Goal: Information Seeking & Learning: Learn about a topic

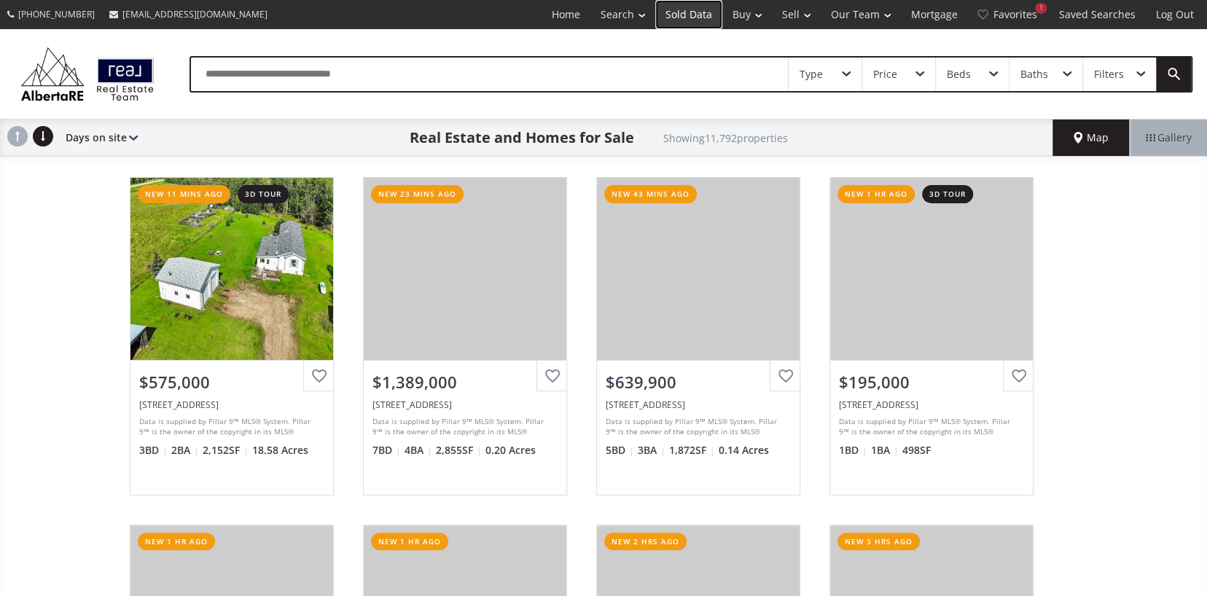
click at [694, 10] on link "Sold Data" at bounding box center [688, 14] width 67 height 29
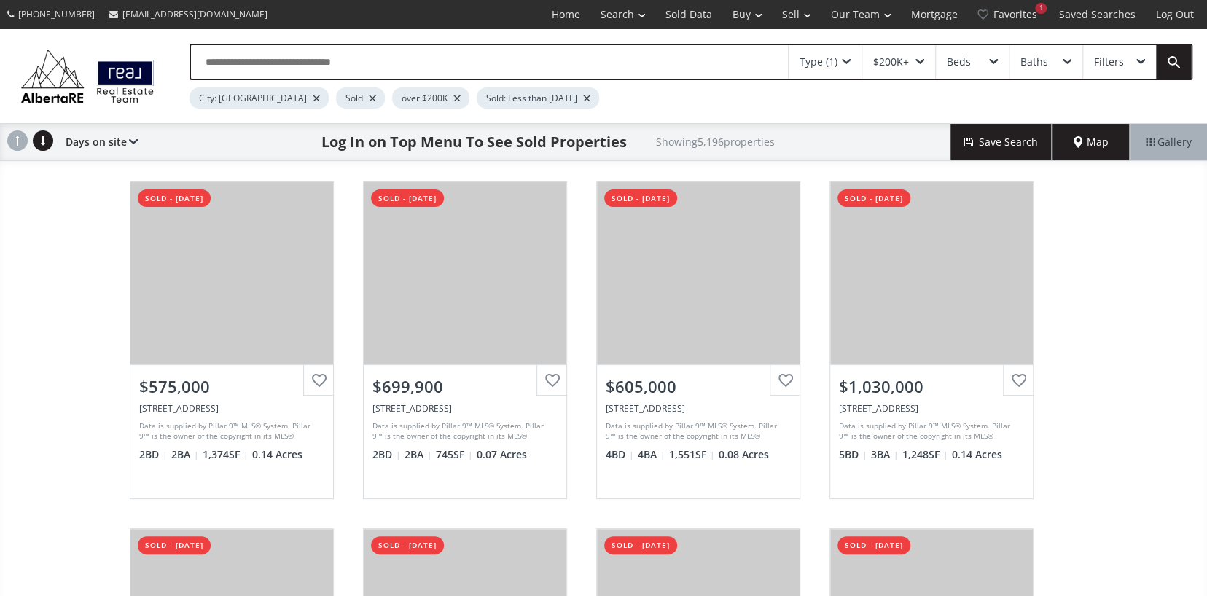
click at [896, 63] on div "$200K+" at bounding box center [891, 62] width 36 height 10
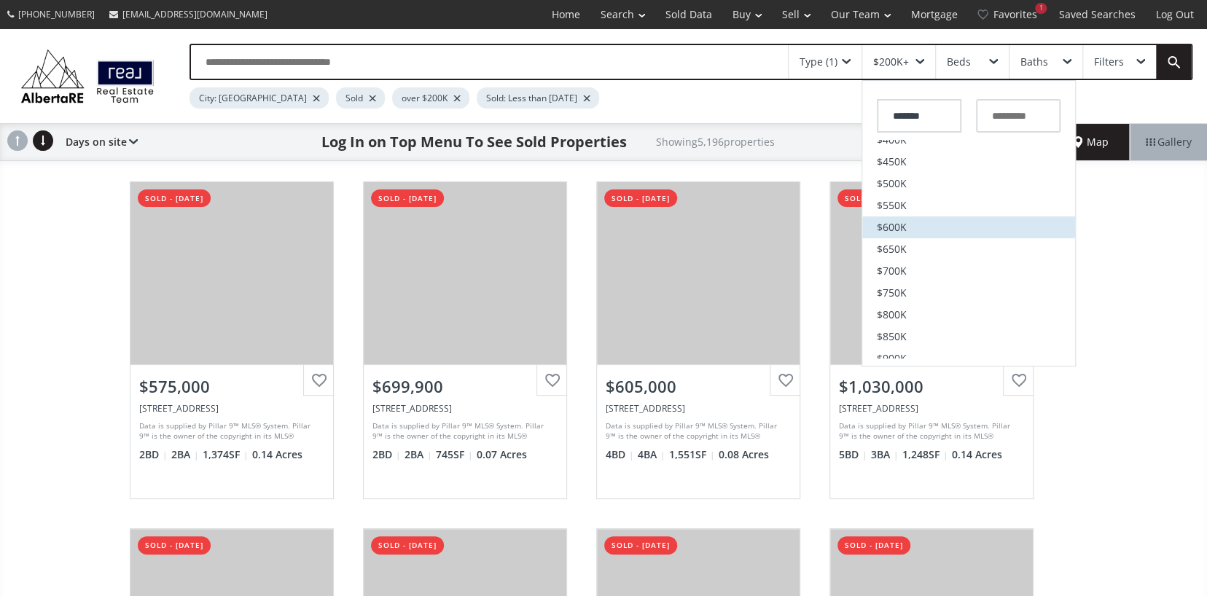
scroll to position [364, 0]
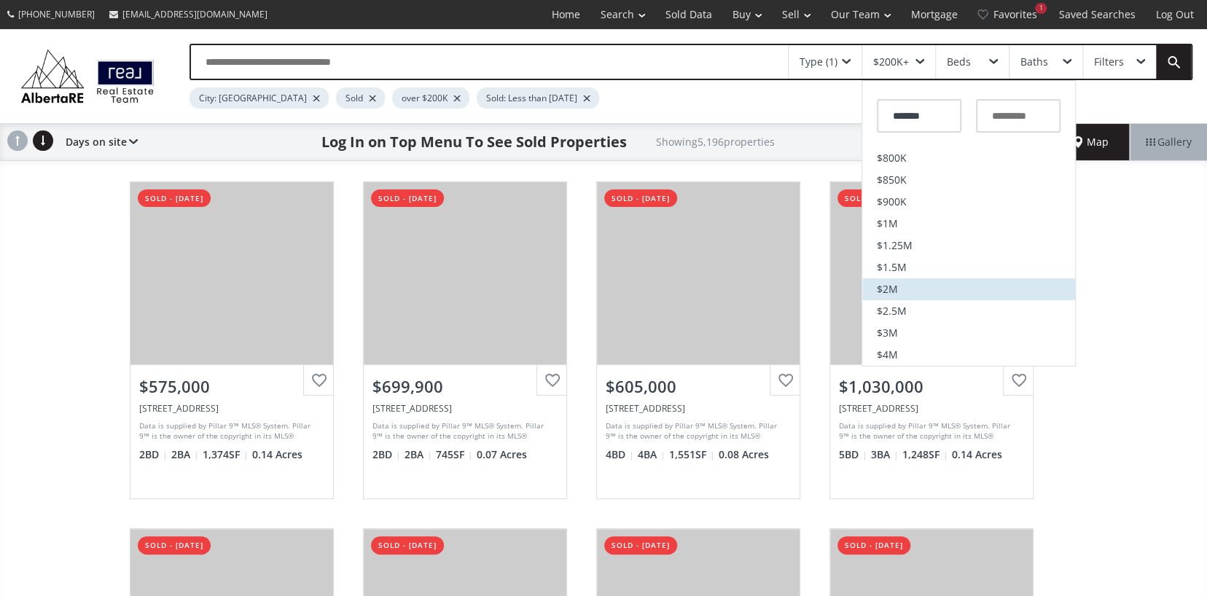
click at [894, 290] on span "$2M" at bounding box center [887, 289] width 21 height 10
type input "*********"
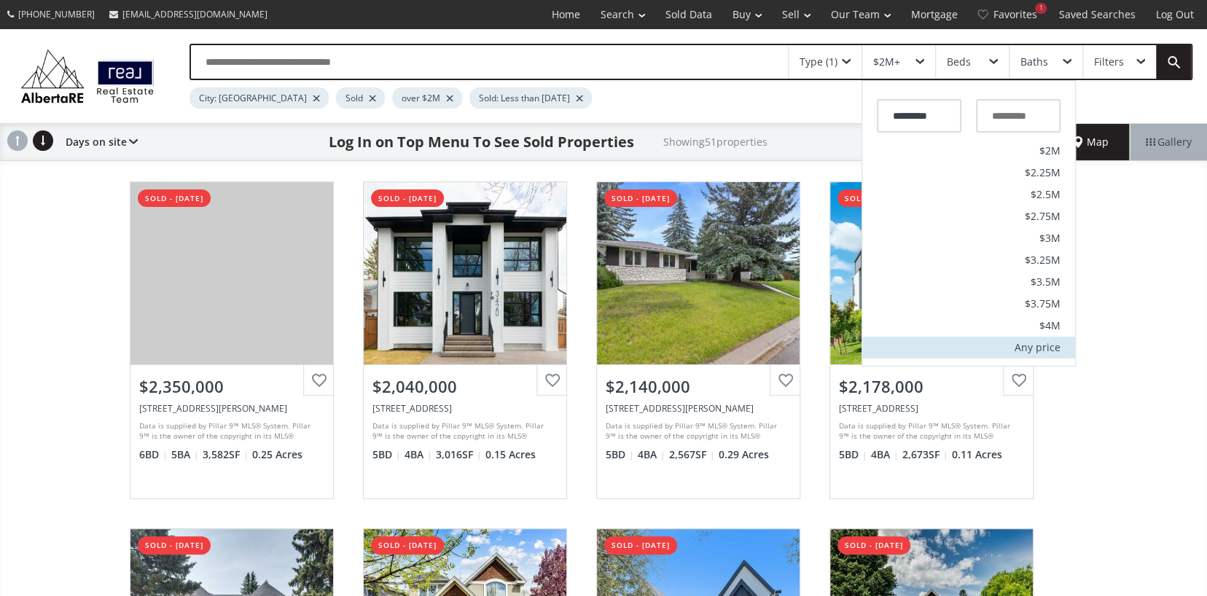
click at [1033, 345] on div "Any price" at bounding box center [1037, 347] width 46 height 10
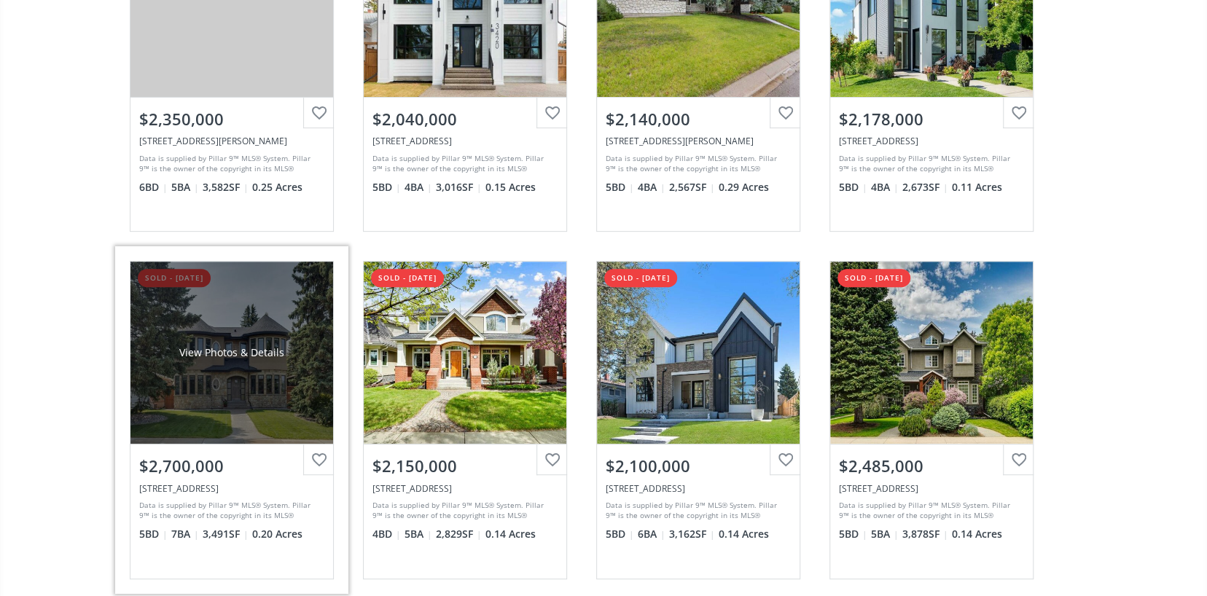
scroll to position [291, 0]
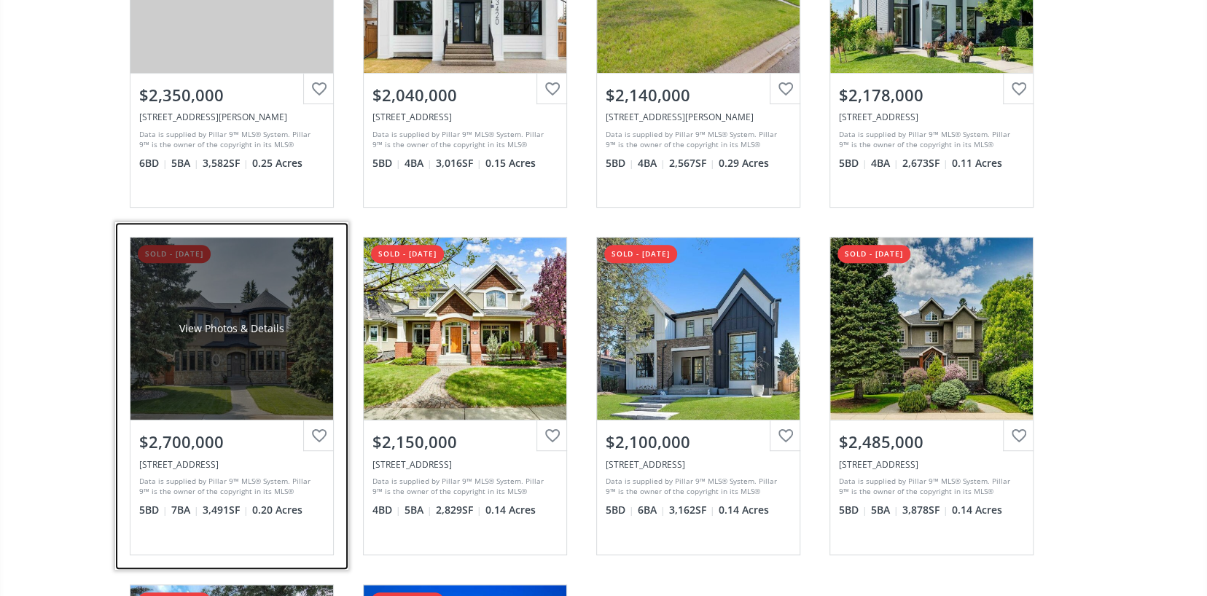
click at [216, 336] on div "View Photos & Details" at bounding box center [231, 329] width 203 height 182
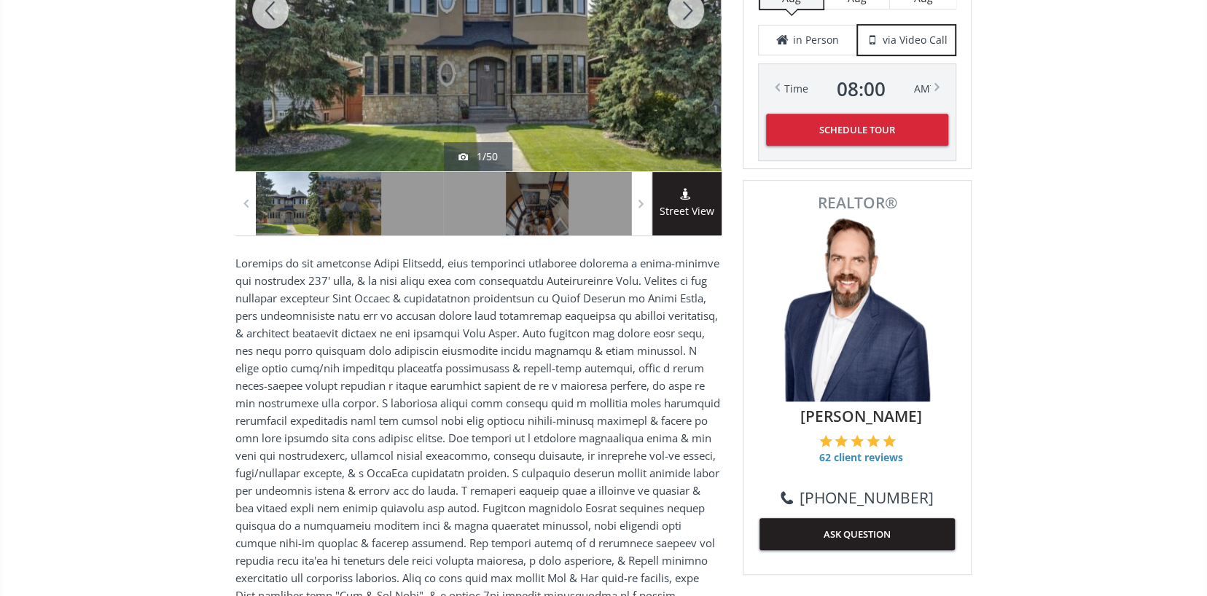
scroll to position [77, 0]
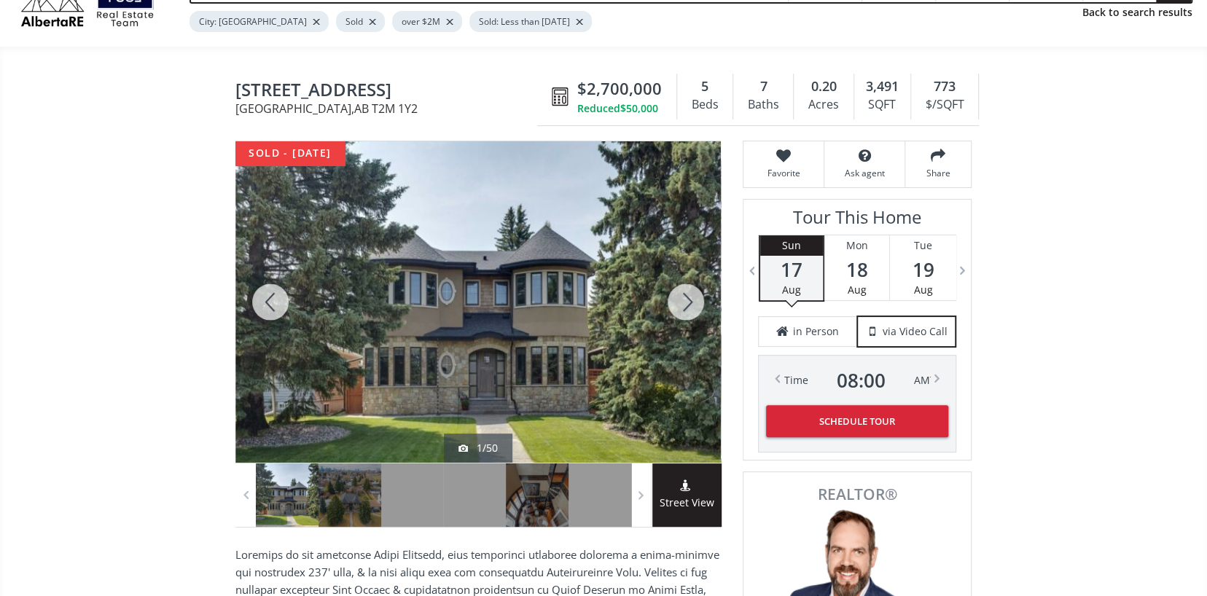
click at [685, 299] on div at bounding box center [686, 301] width 70 height 321
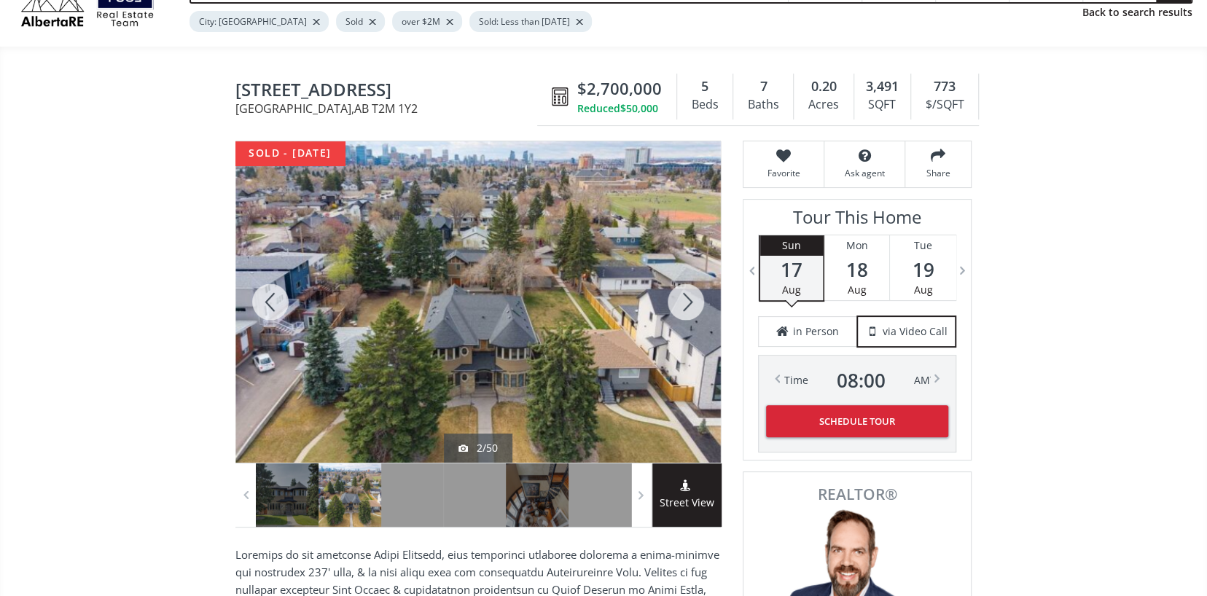
click at [685, 299] on div at bounding box center [686, 301] width 70 height 321
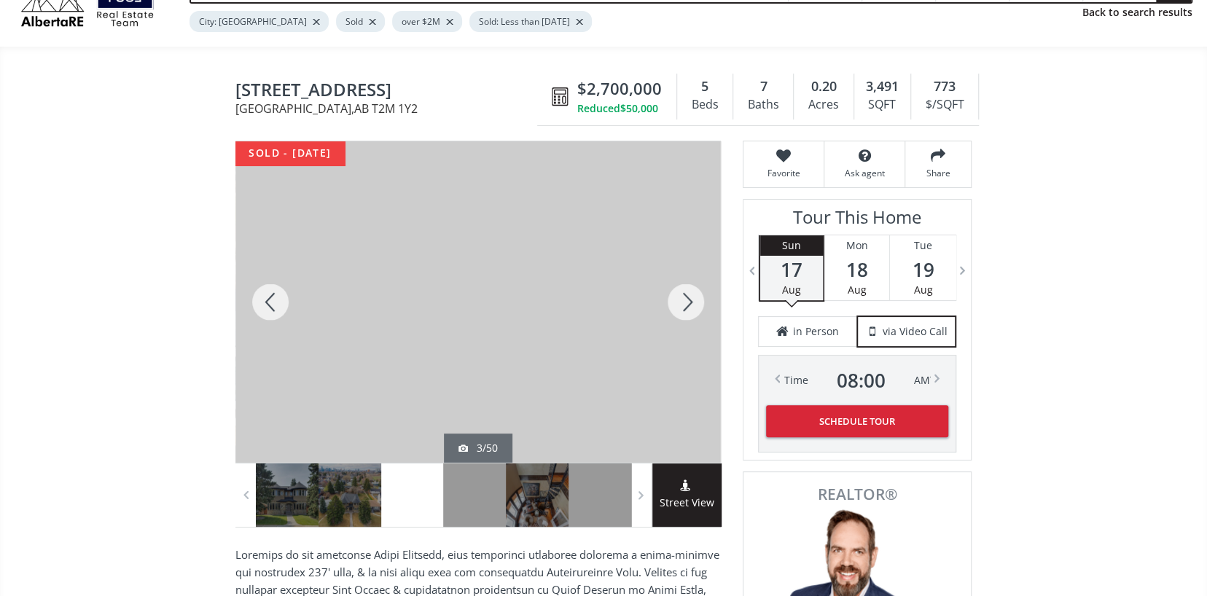
click at [685, 299] on div at bounding box center [686, 301] width 70 height 321
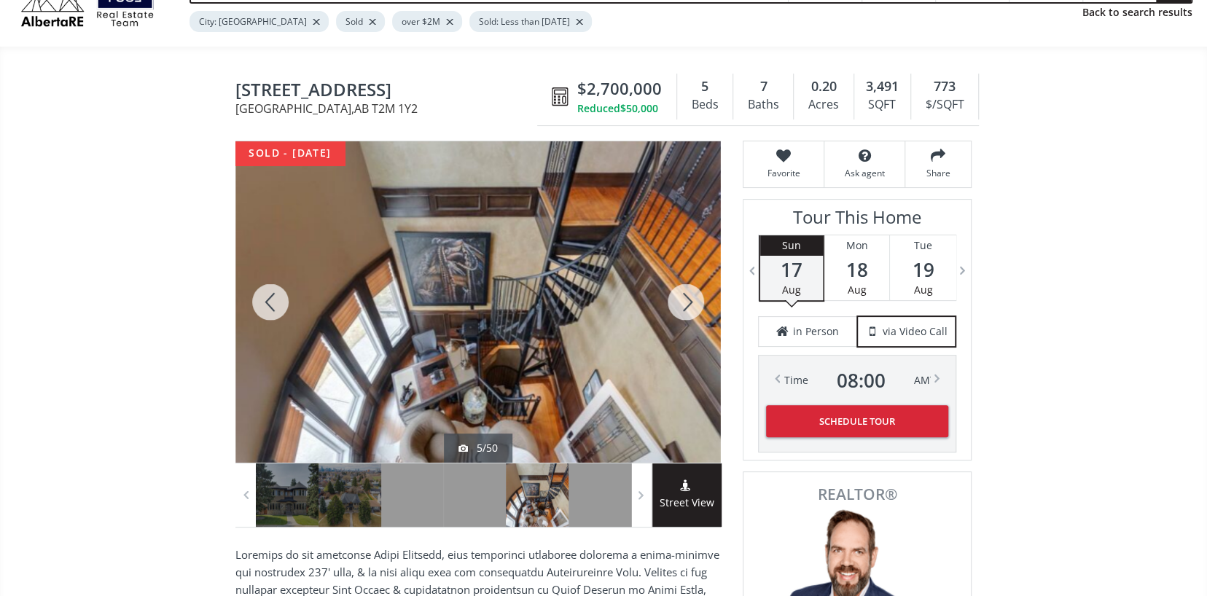
click at [685, 299] on div at bounding box center [686, 301] width 70 height 321
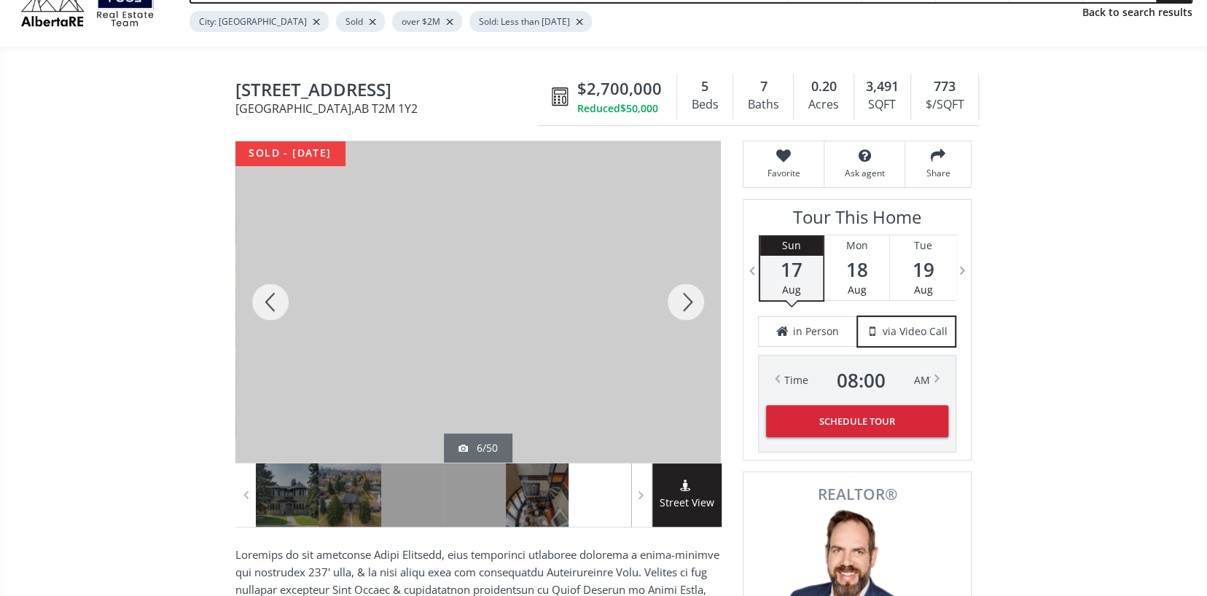
click at [685, 299] on div at bounding box center [686, 301] width 70 height 321
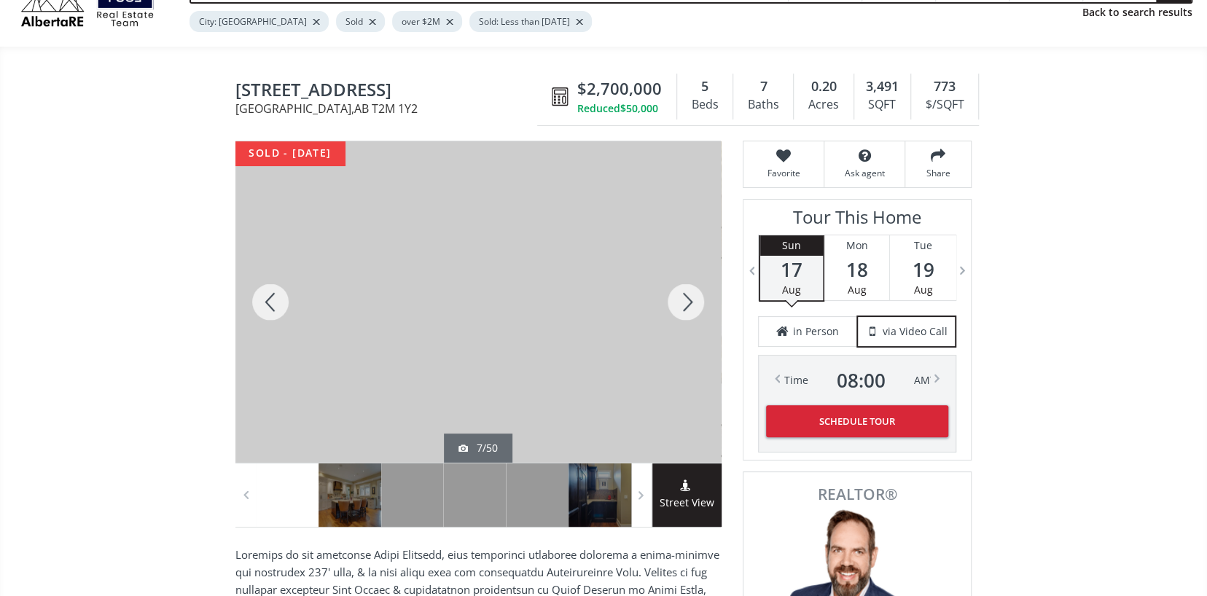
click at [685, 299] on div at bounding box center [686, 301] width 70 height 321
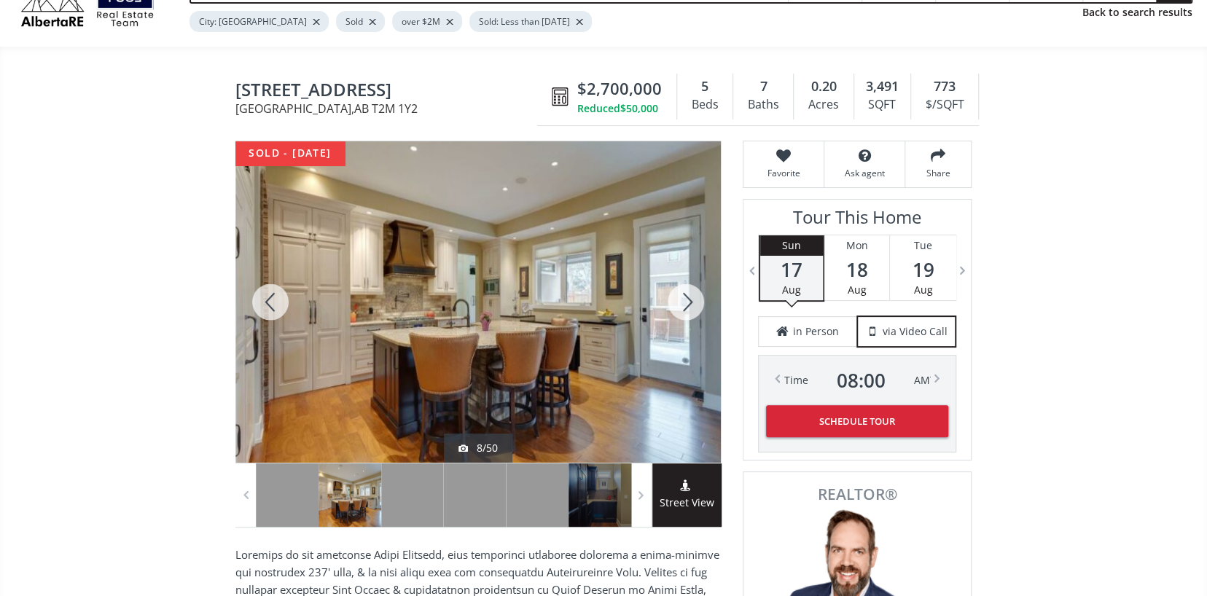
click at [685, 299] on div at bounding box center [686, 301] width 70 height 321
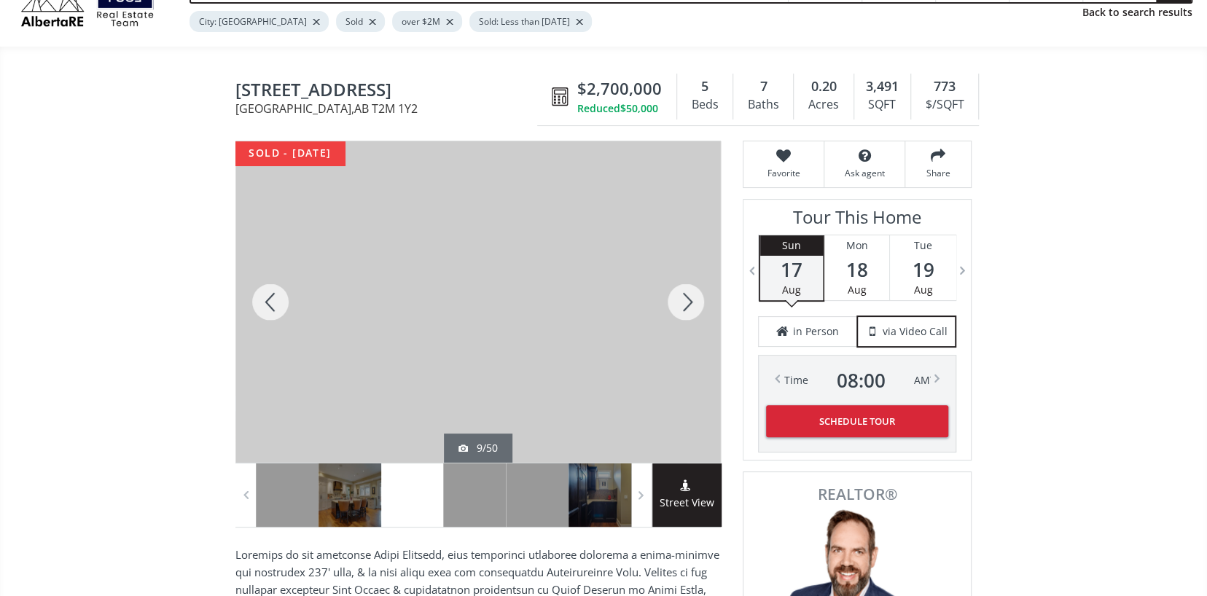
click at [685, 299] on div at bounding box center [686, 301] width 70 height 321
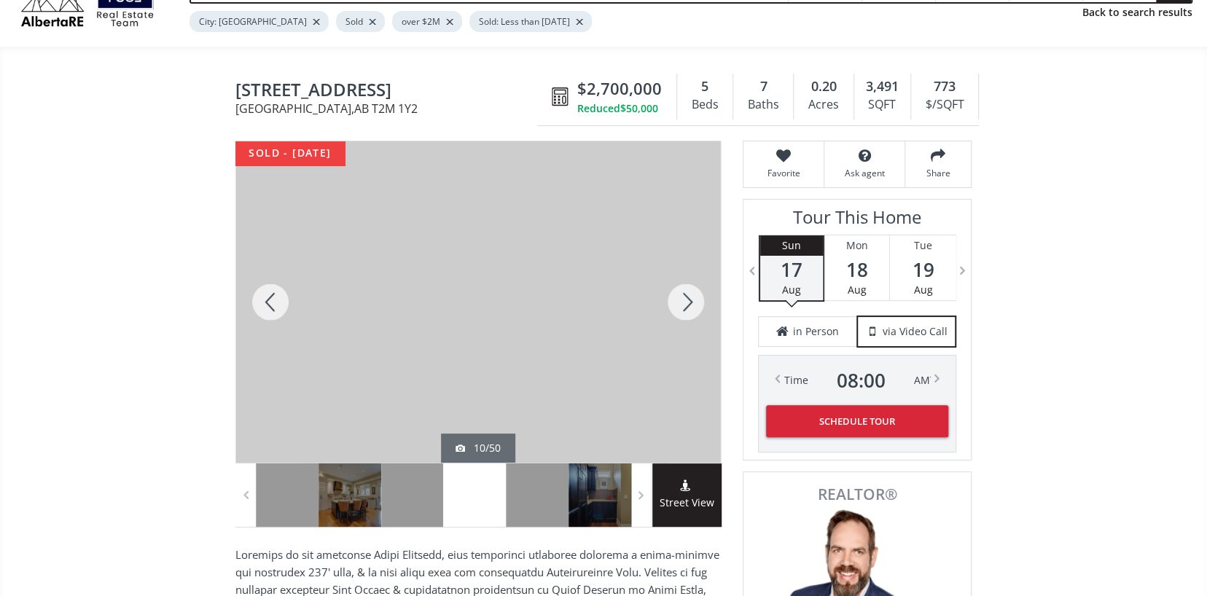
click at [685, 299] on div at bounding box center [686, 301] width 70 height 321
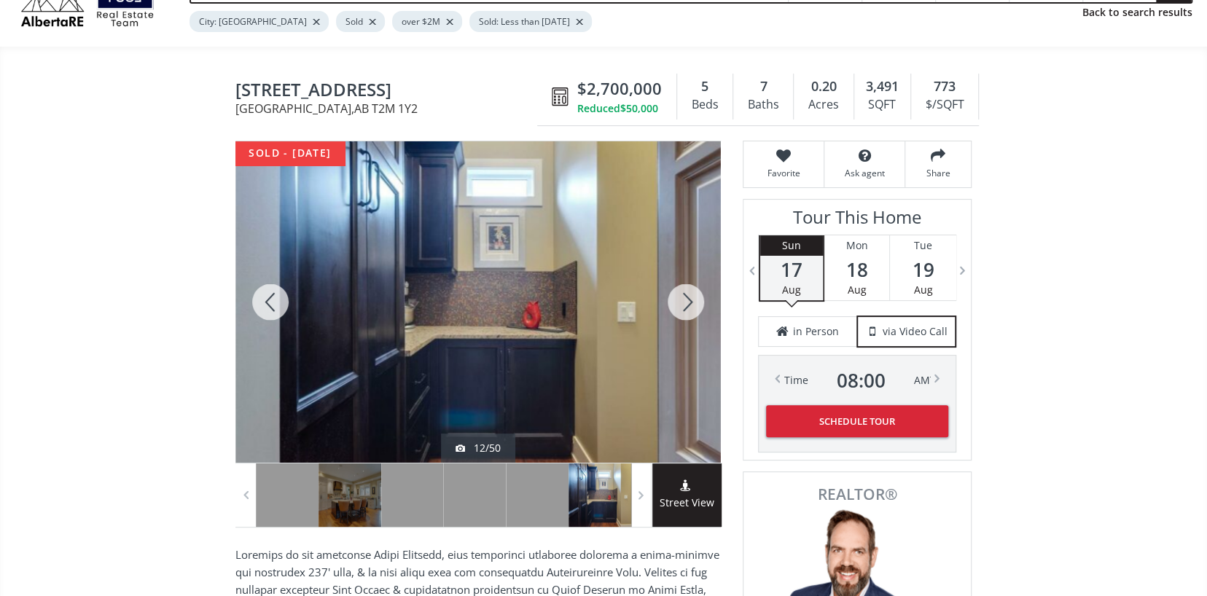
click at [685, 299] on div at bounding box center [686, 301] width 70 height 321
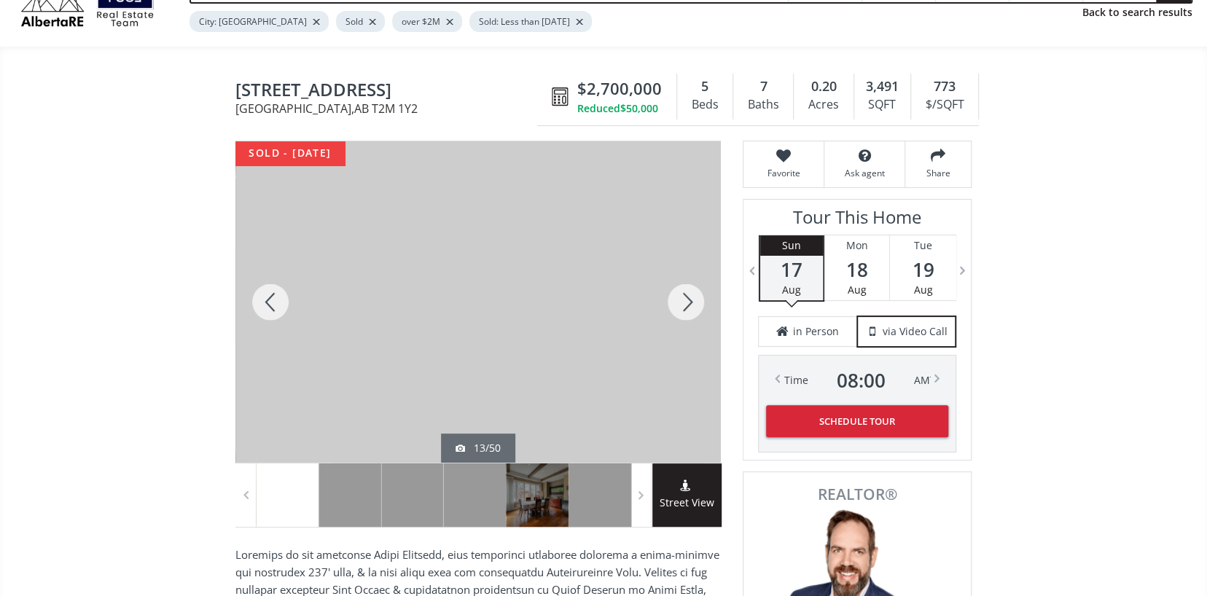
click at [685, 299] on div at bounding box center [686, 301] width 70 height 321
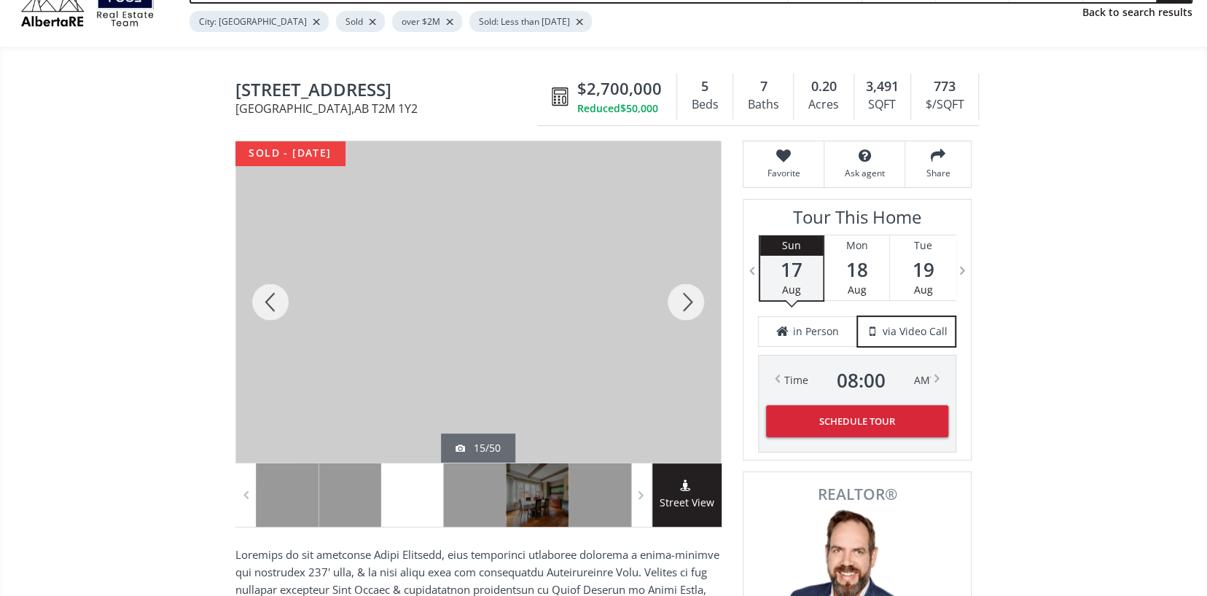
click at [685, 299] on div at bounding box center [686, 301] width 70 height 321
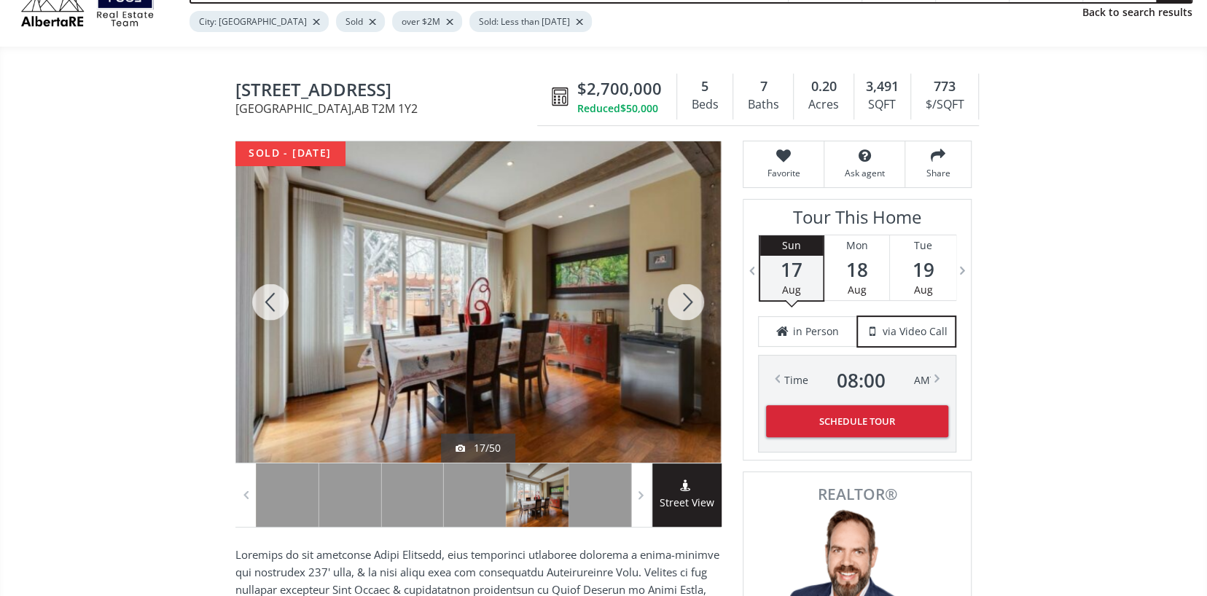
click at [685, 299] on div at bounding box center [686, 301] width 70 height 321
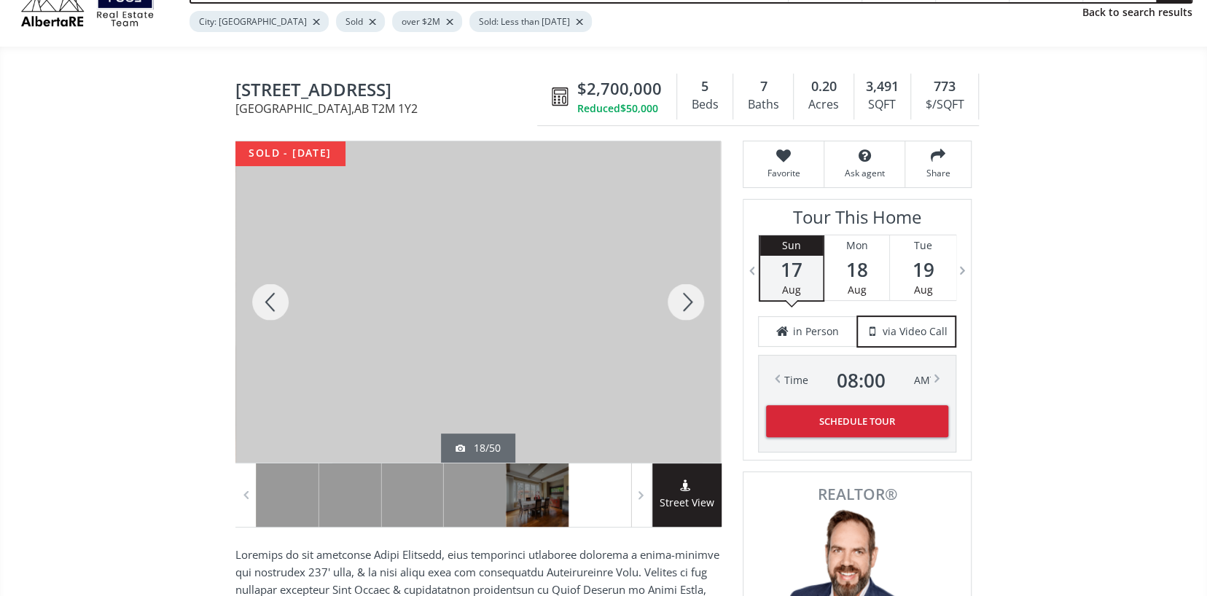
click at [685, 299] on div at bounding box center [686, 301] width 70 height 321
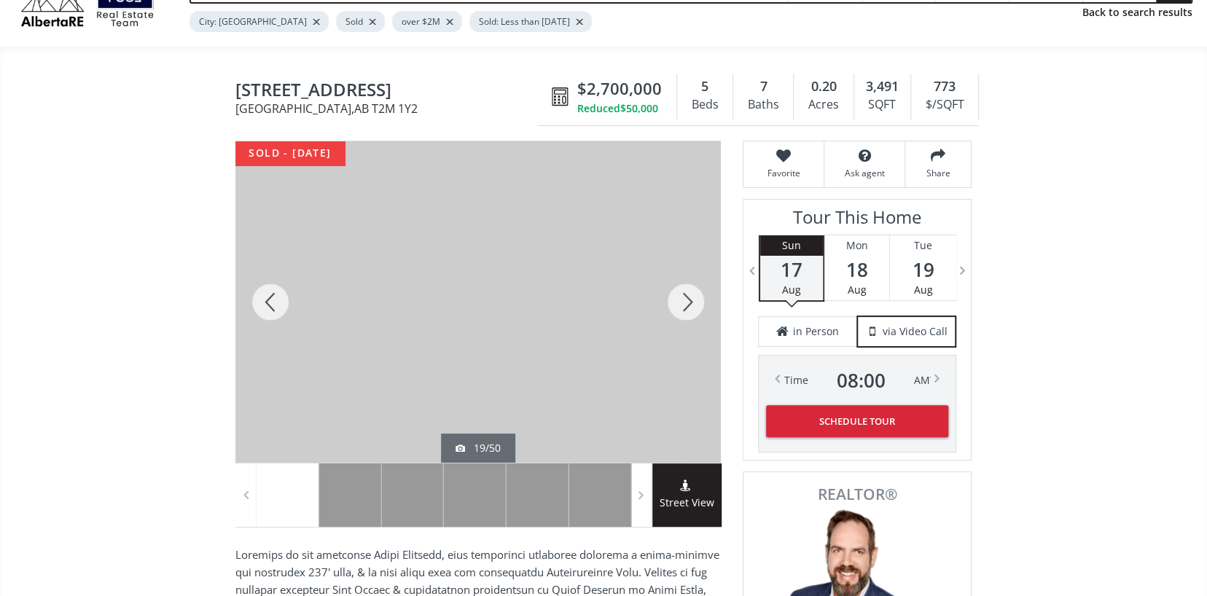
click at [685, 299] on div at bounding box center [686, 301] width 70 height 321
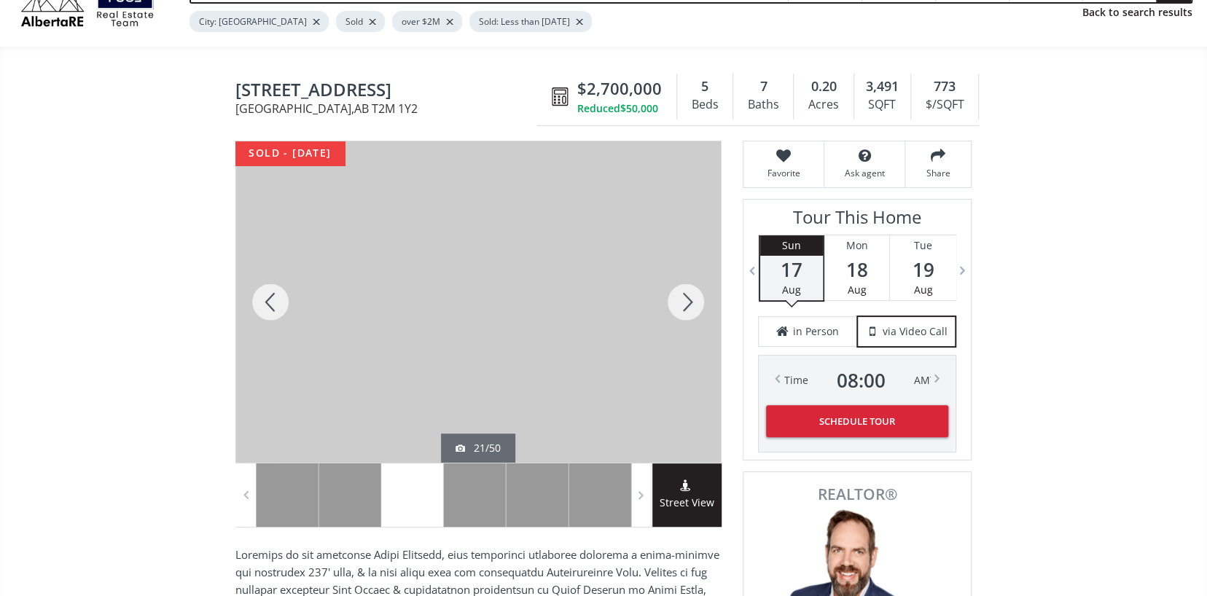
click at [685, 299] on div at bounding box center [686, 301] width 70 height 321
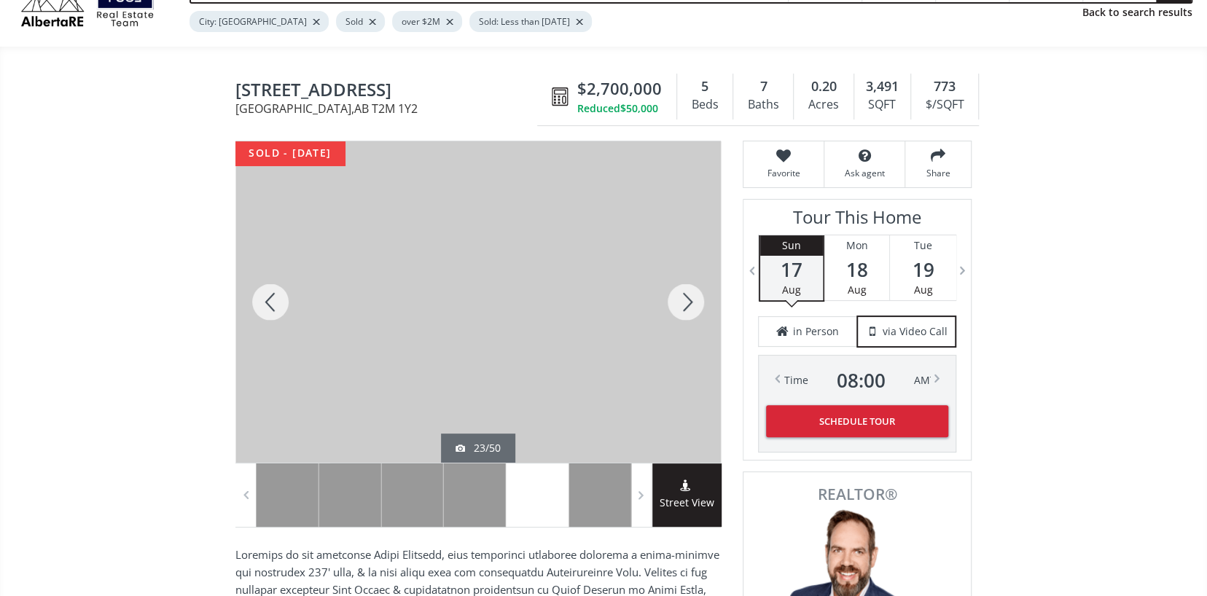
click at [685, 299] on div at bounding box center [686, 301] width 70 height 321
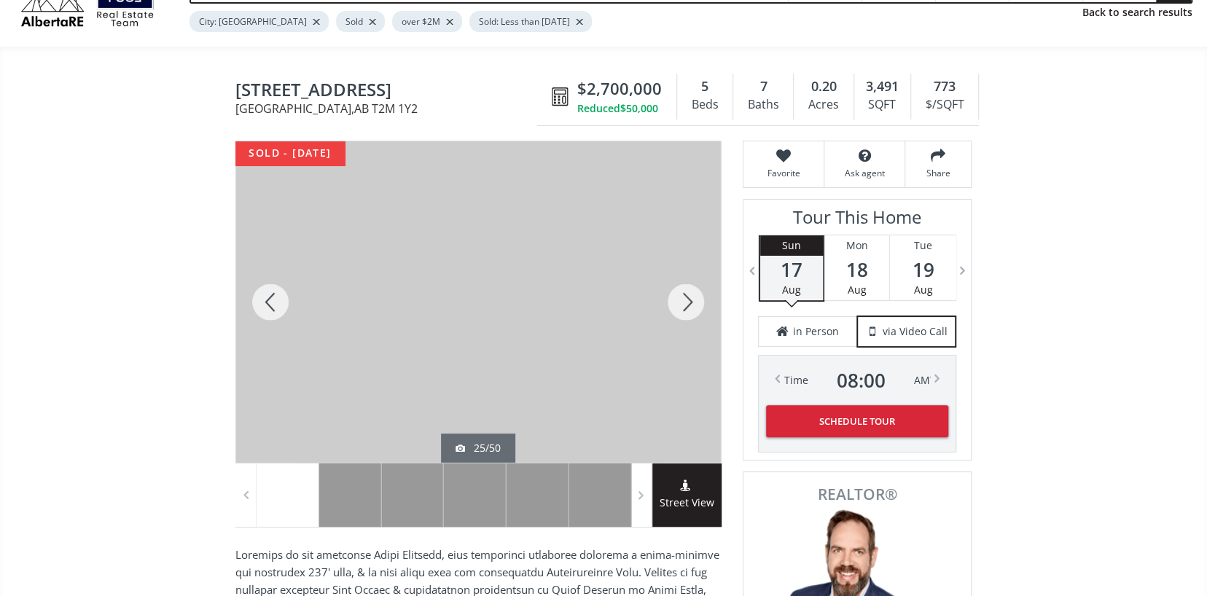
click at [685, 299] on div at bounding box center [686, 301] width 70 height 321
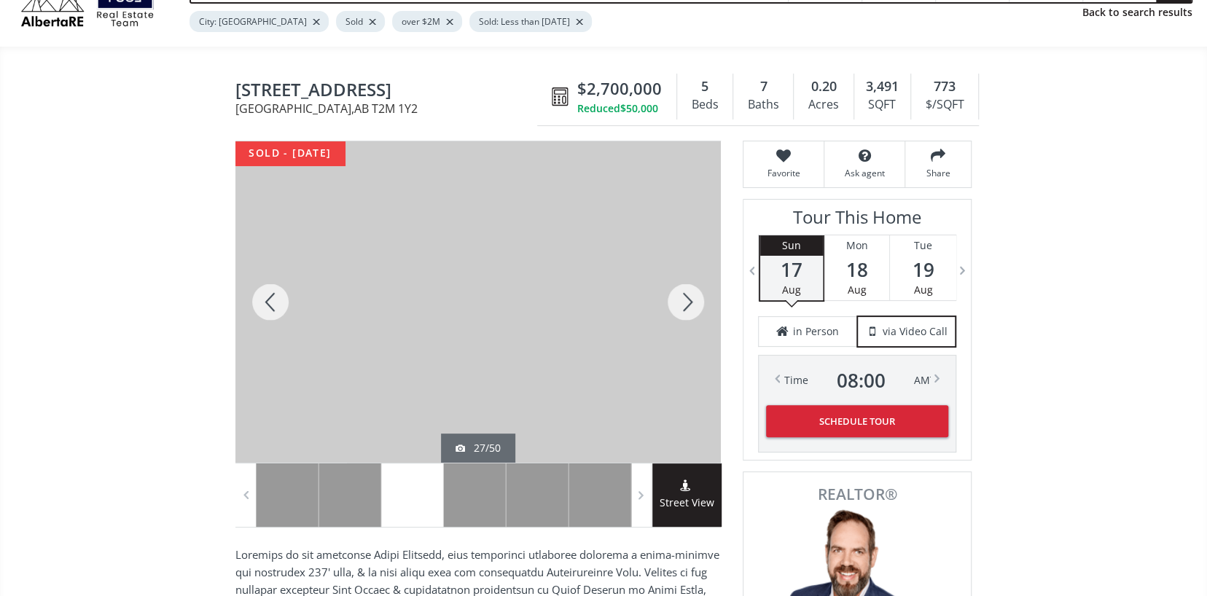
click at [685, 299] on div at bounding box center [686, 301] width 70 height 321
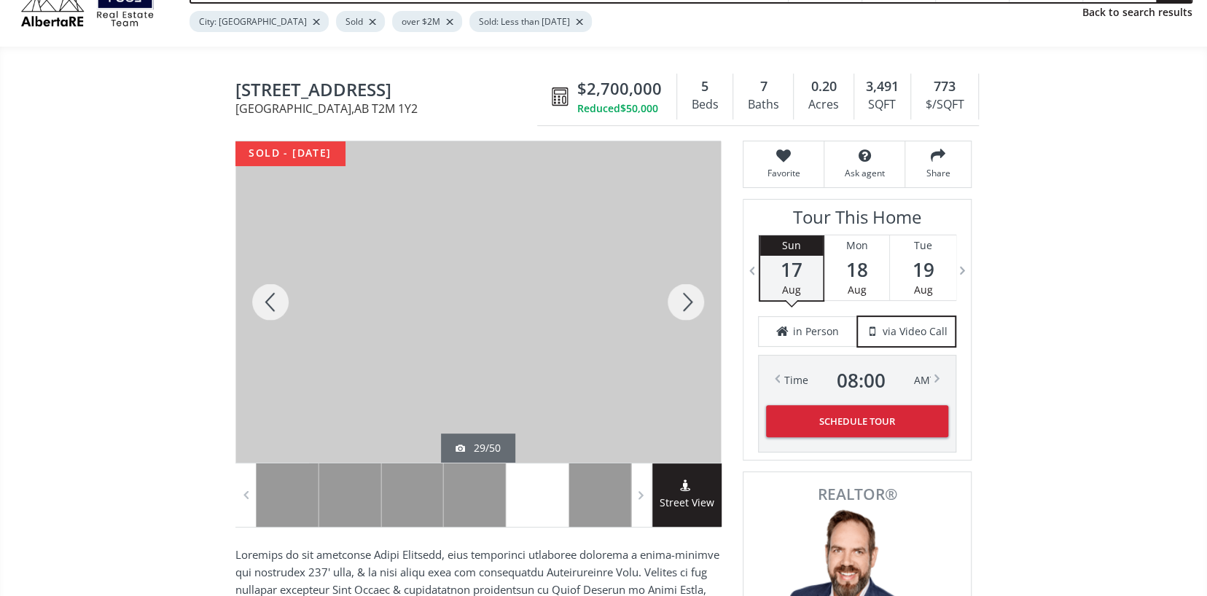
click at [685, 299] on div at bounding box center [686, 301] width 70 height 321
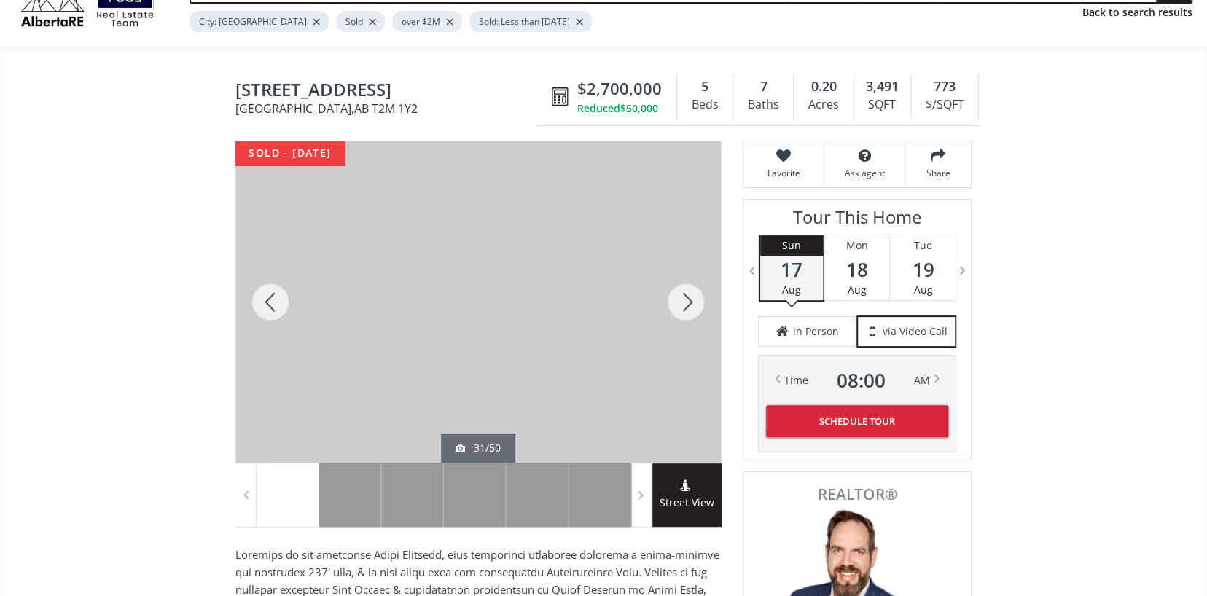
click at [685, 299] on div at bounding box center [686, 301] width 70 height 321
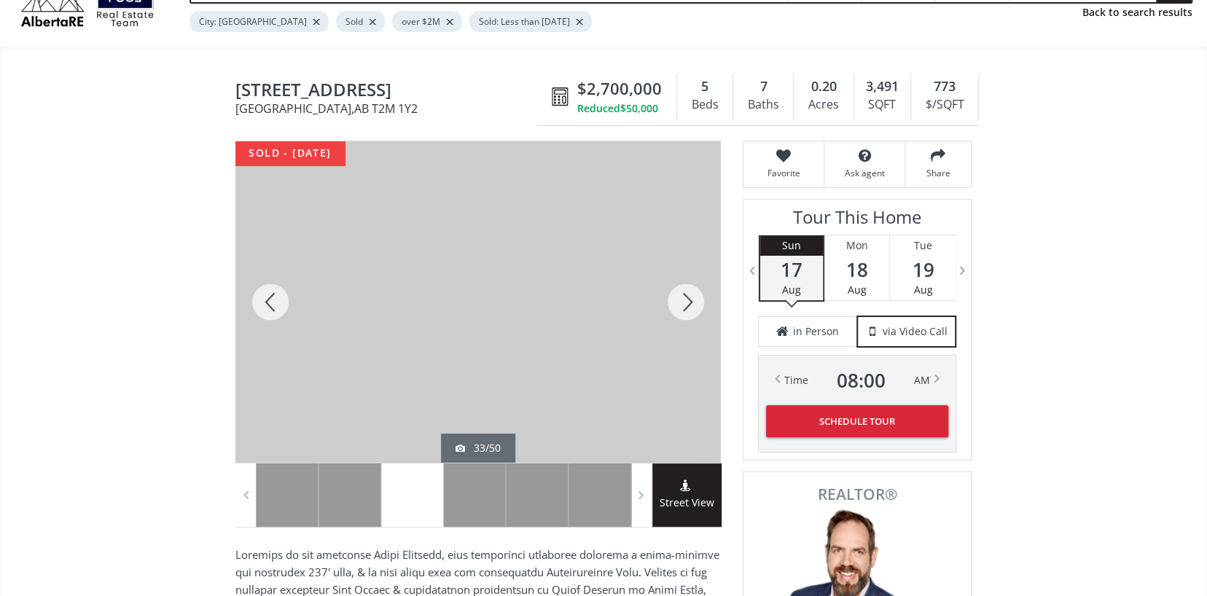
click at [685, 299] on div at bounding box center [686, 301] width 70 height 321
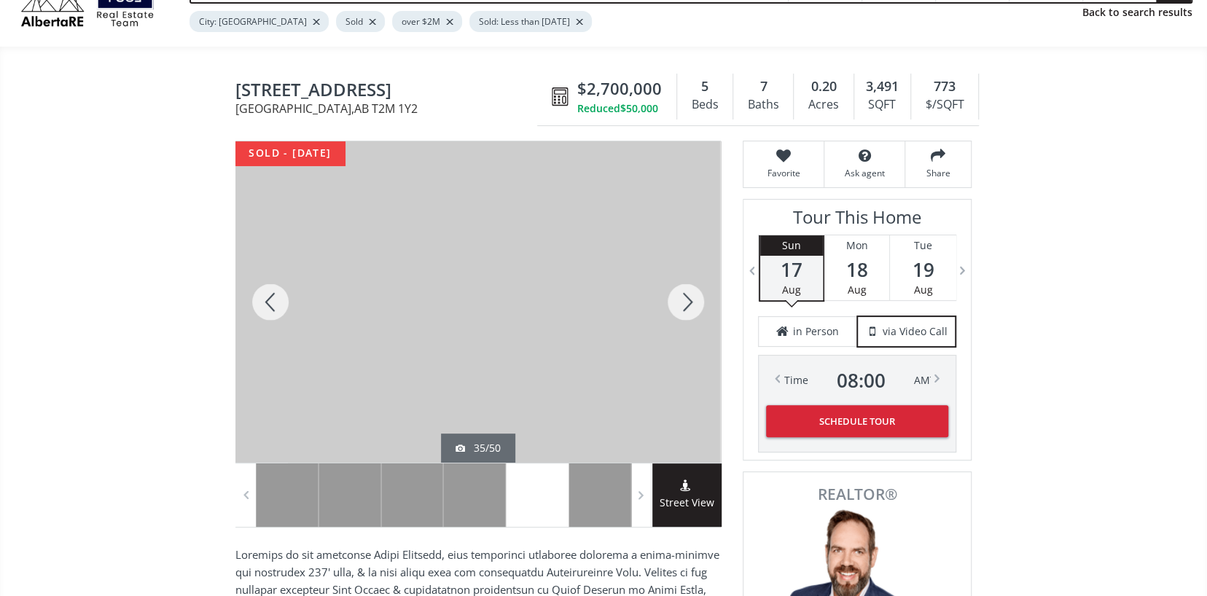
click at [685, 299] on div at bounding box center [686, 301] width 70 height 321
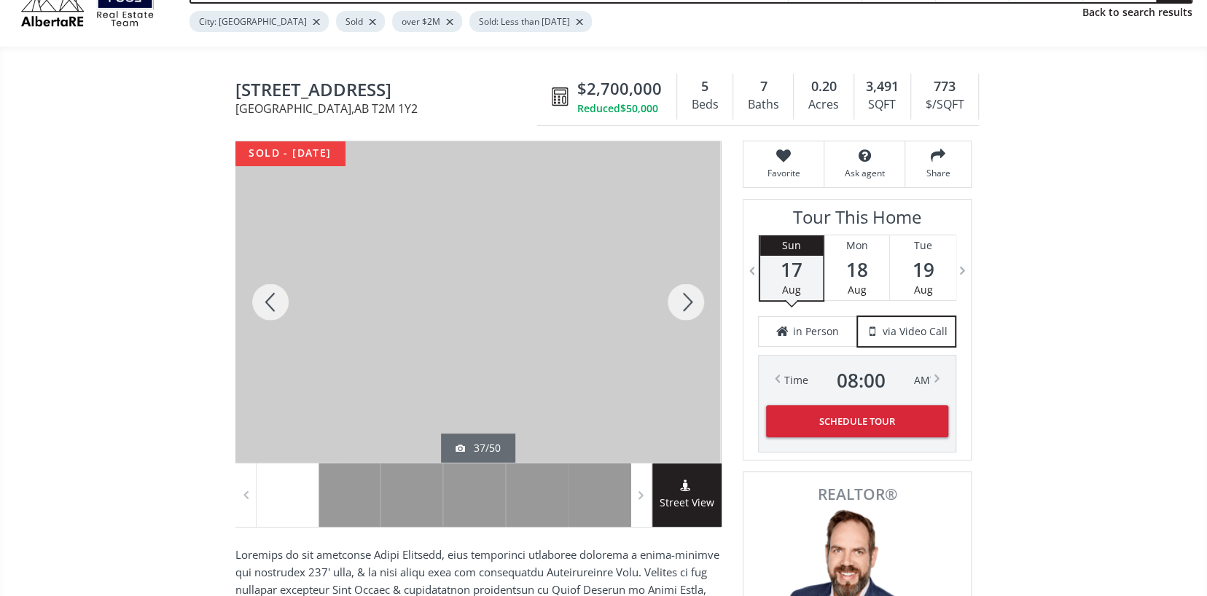
click at [685, 299] on div at bounding box center [686, 301] width 70 height 321
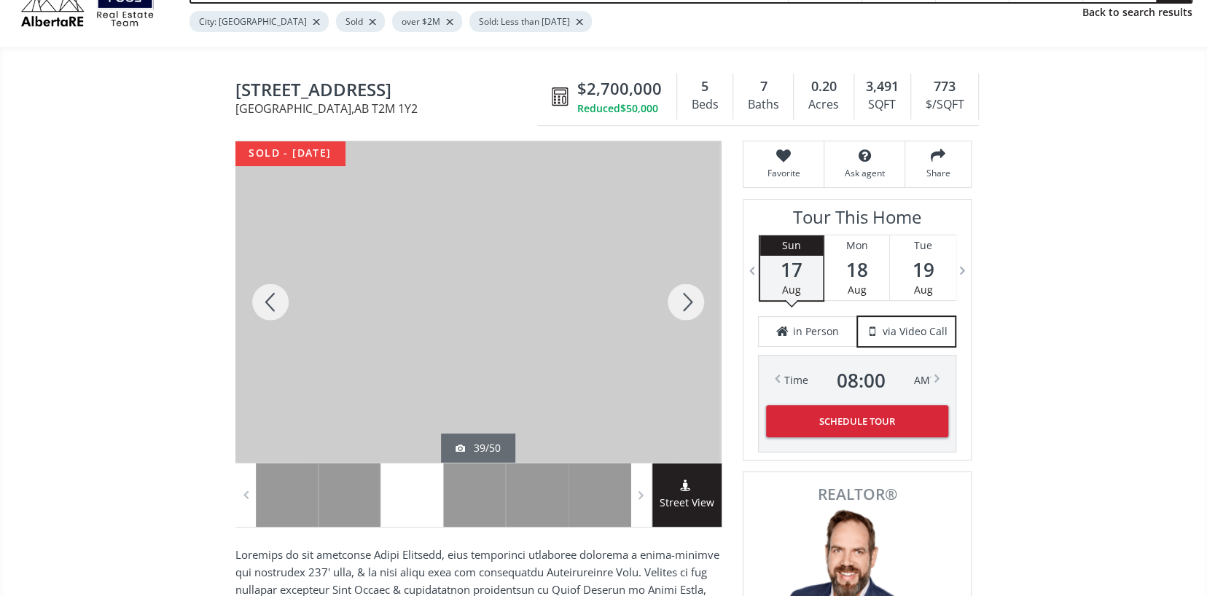
click at [685, 299] on div at bounding box center [686, 301] width 70 height 321
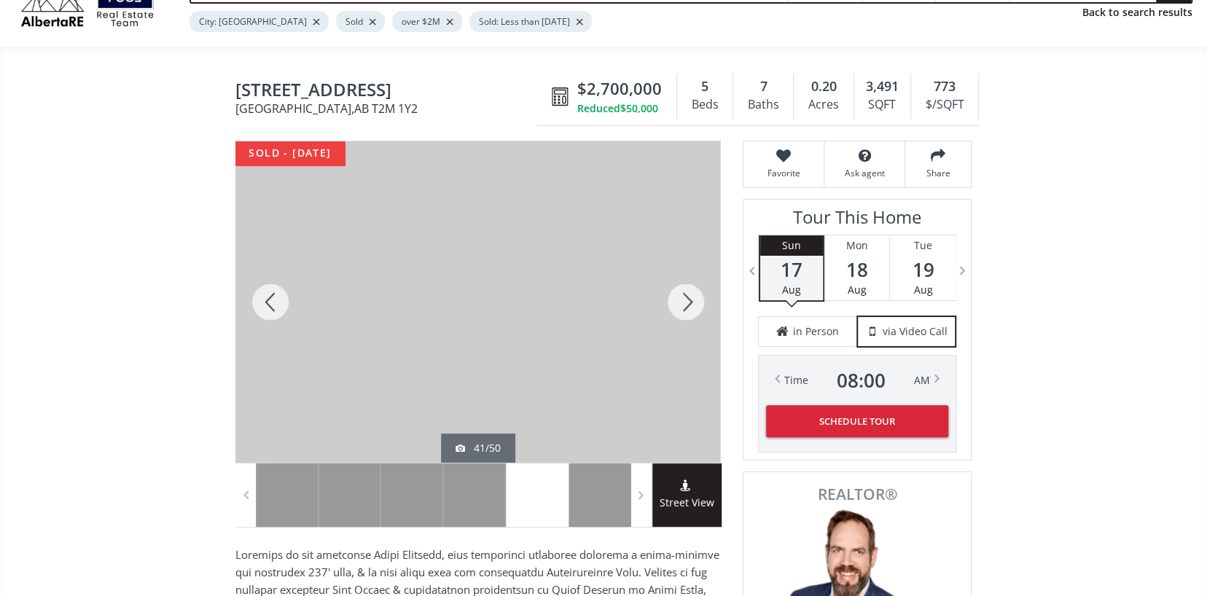
click at [685, 299] on div at bounding box center [686, 301] width 70 height 321
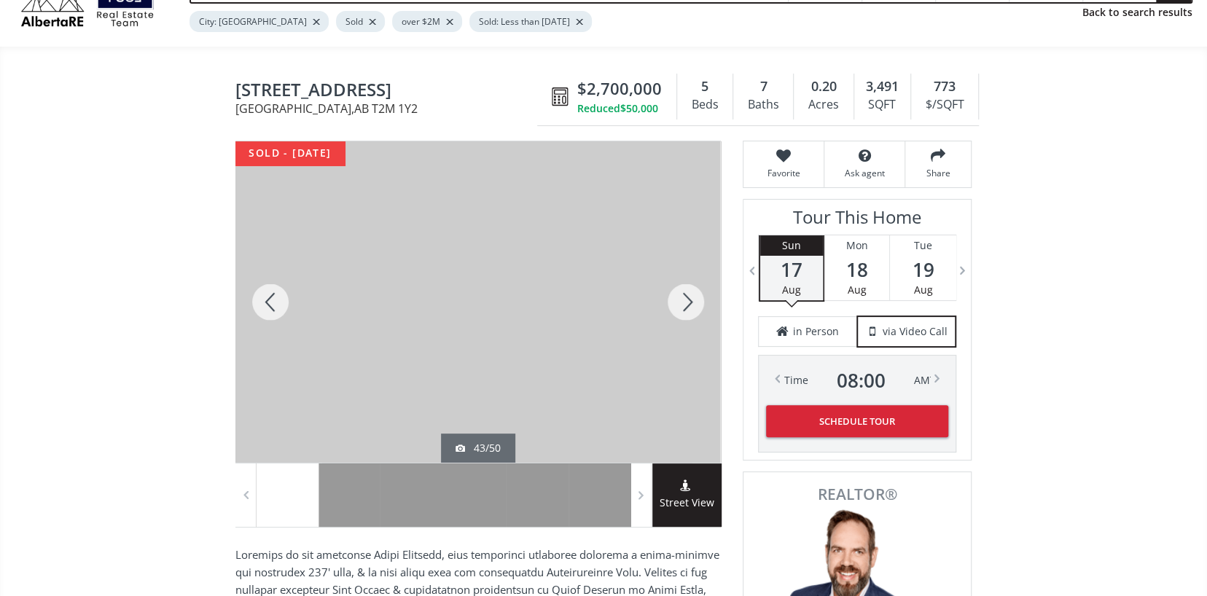
click at [685, 299] on div at bounding box center [686, 301] width 70 height 321
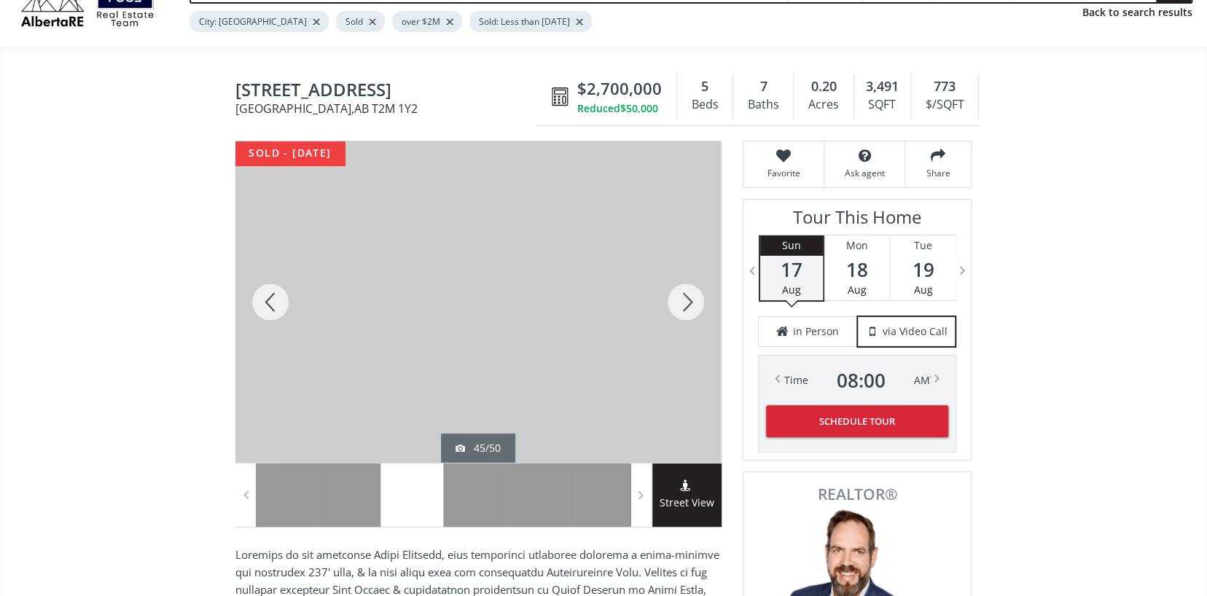
click at [685, 299] on div at bounding box center [686, 301] width 70 height 321
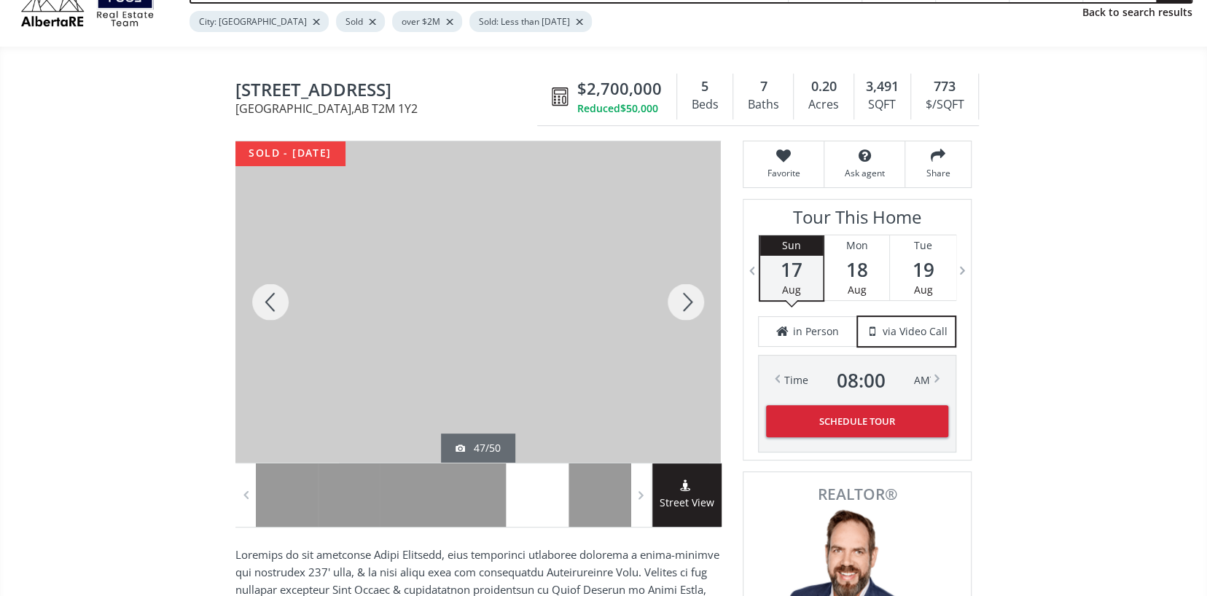
click at [685, 299] on div at bounding box center [686, 301] width 70 height 321
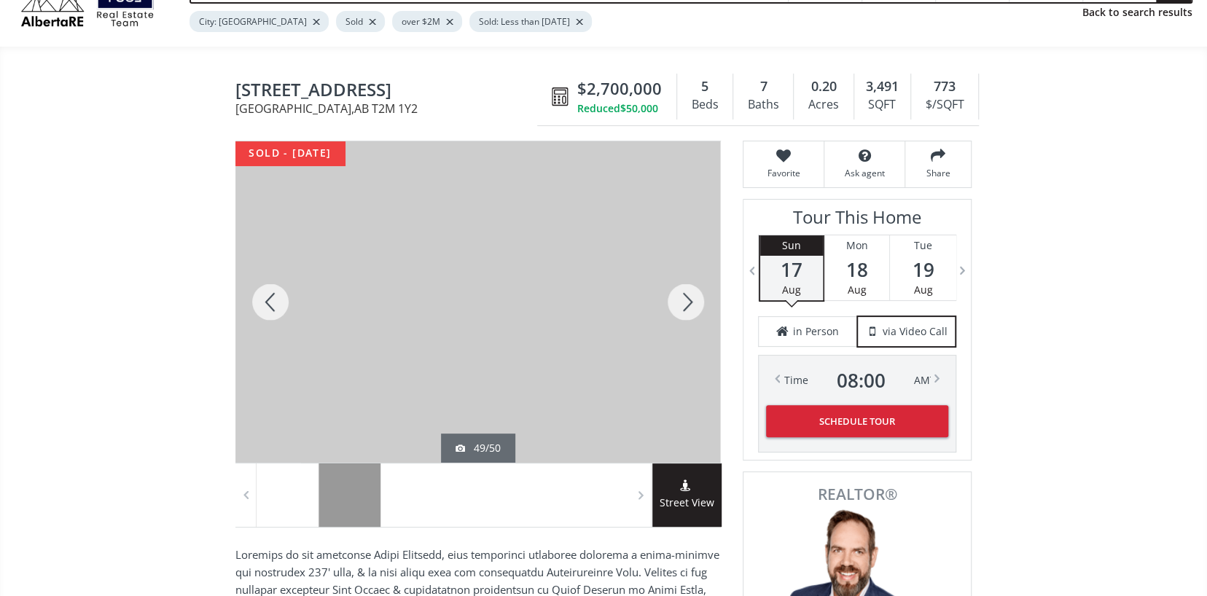
click at [685, 299] on div at bounding box center [686, 301] width 70 height 321
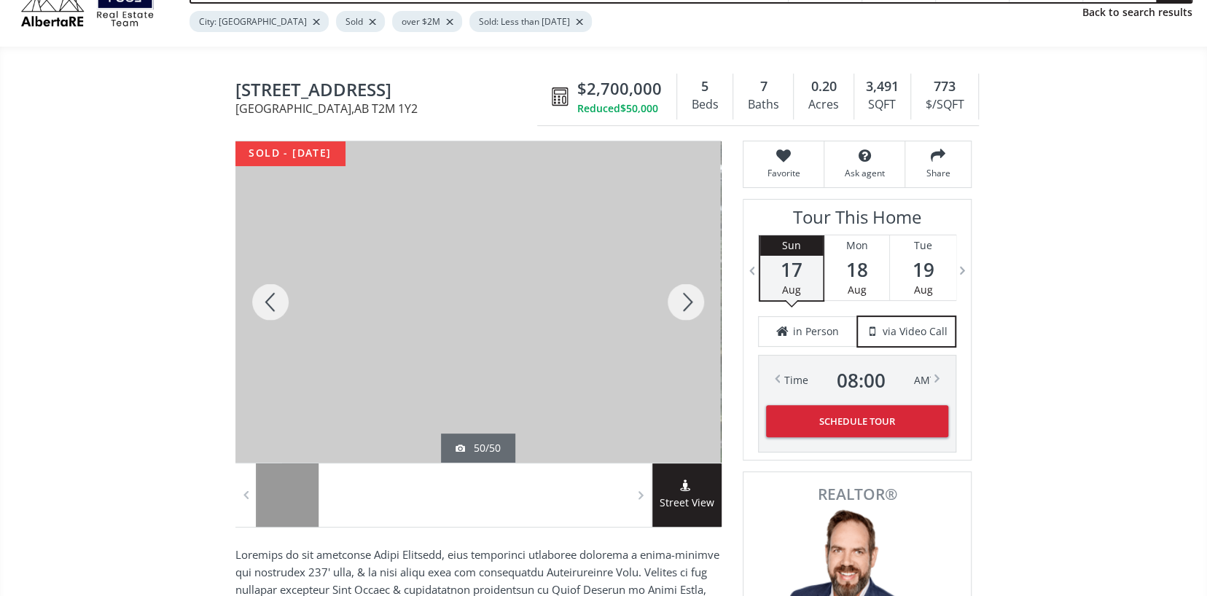
click at [685, 299] on div at bounding box center [686, 301] width 70 height 321
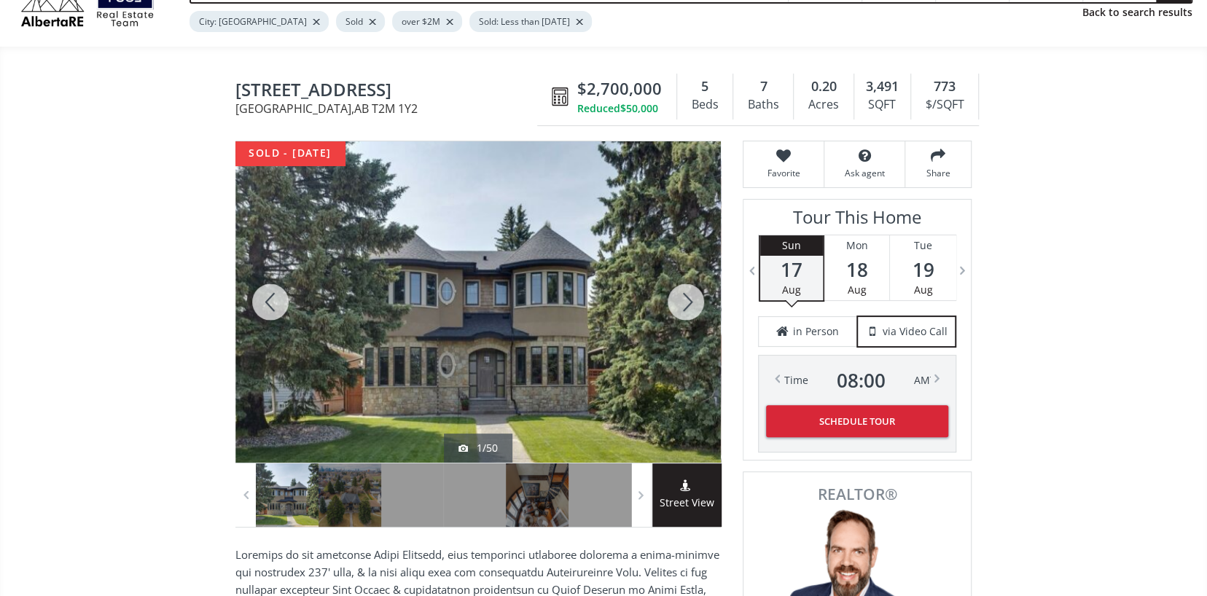
click at [685, 299] on div at bounding box center [686, 301] width 70 height 321
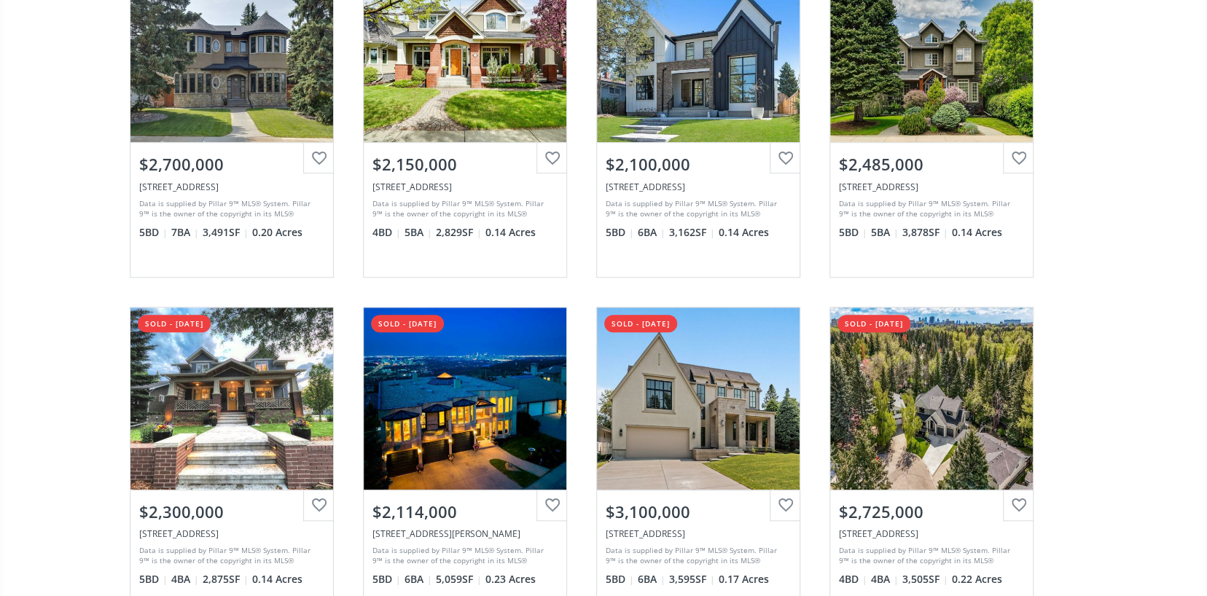
scroll to position [656, 0]
